Goal: Information Seeking & Learning: Learn about a topic

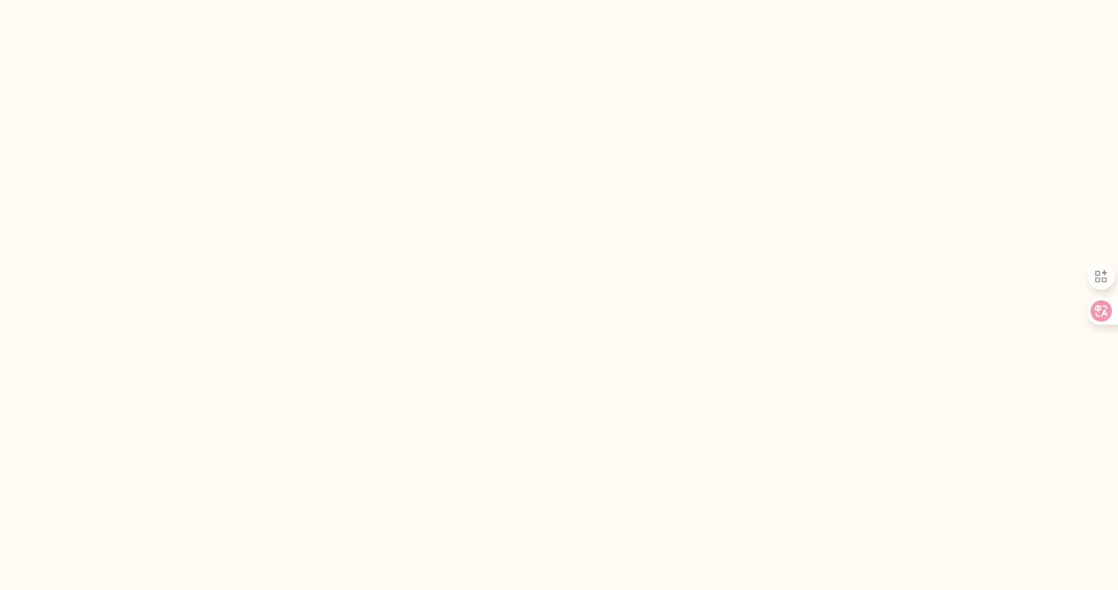
click at [733, 0] on html at bounding box center [559, 0] width 1118 height 0
